Goal: Transaction & Acquisition: Download file/media

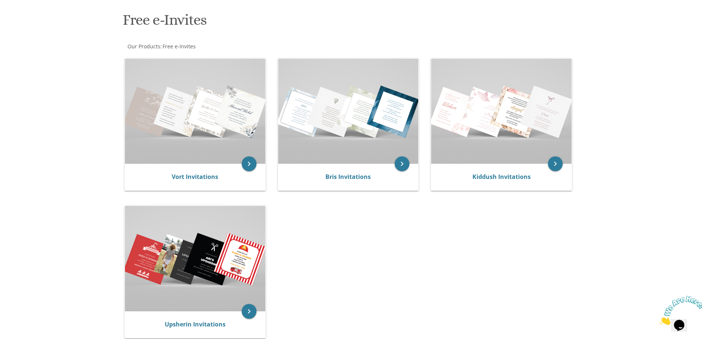
scroll to position [111, 0]
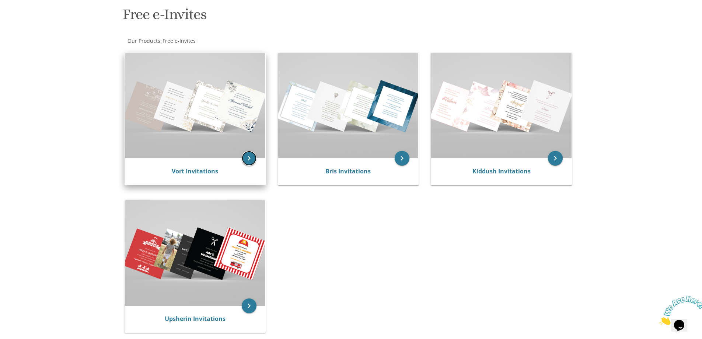
click at [252, 162] on icon "keyboard_arrow_right" at bounding box center [249, 158] width 15 height 15
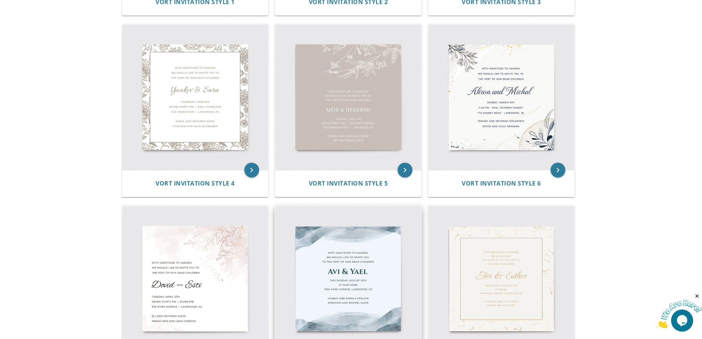
scroll to position [405, 0]
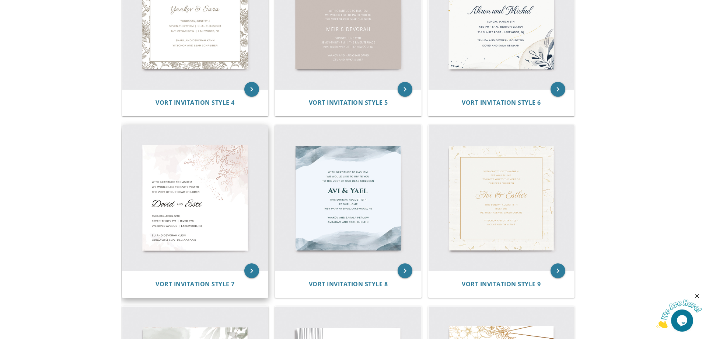
click at [214, 217] on img at bounding box center [195, 198] width 146 height 146
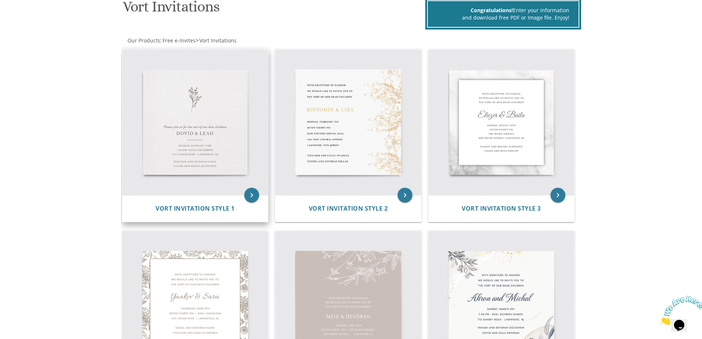
scroll to position [101, 0]
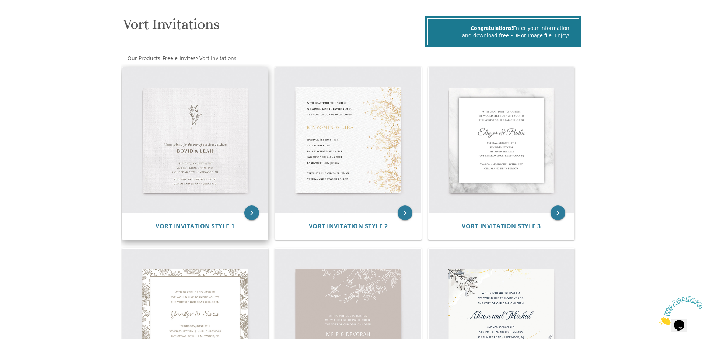
click at [224, 147] on img at bounding box center [195, 140] width 146 height 146
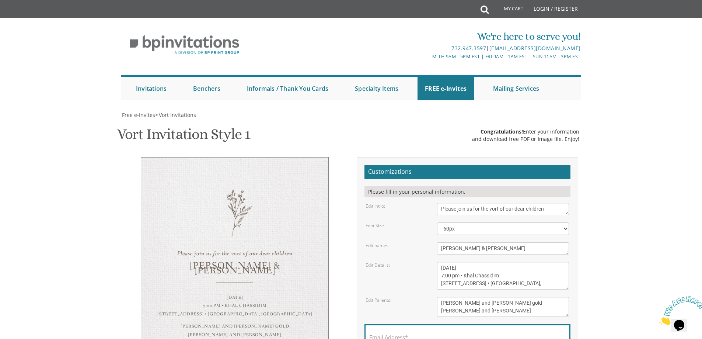
scroll to position [147, 0]
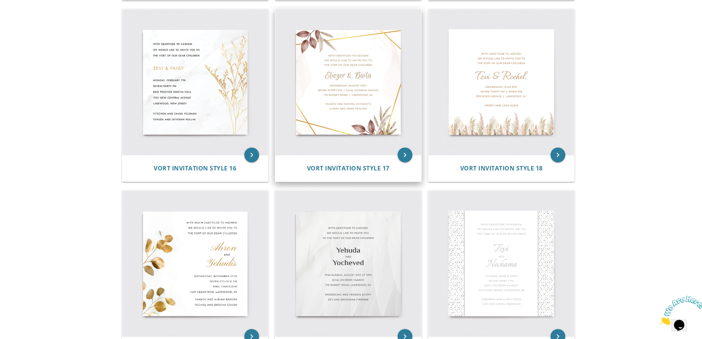
scroll to position [1068, 0]
